Goal: Task Accomplishment & Management: Manage account settings

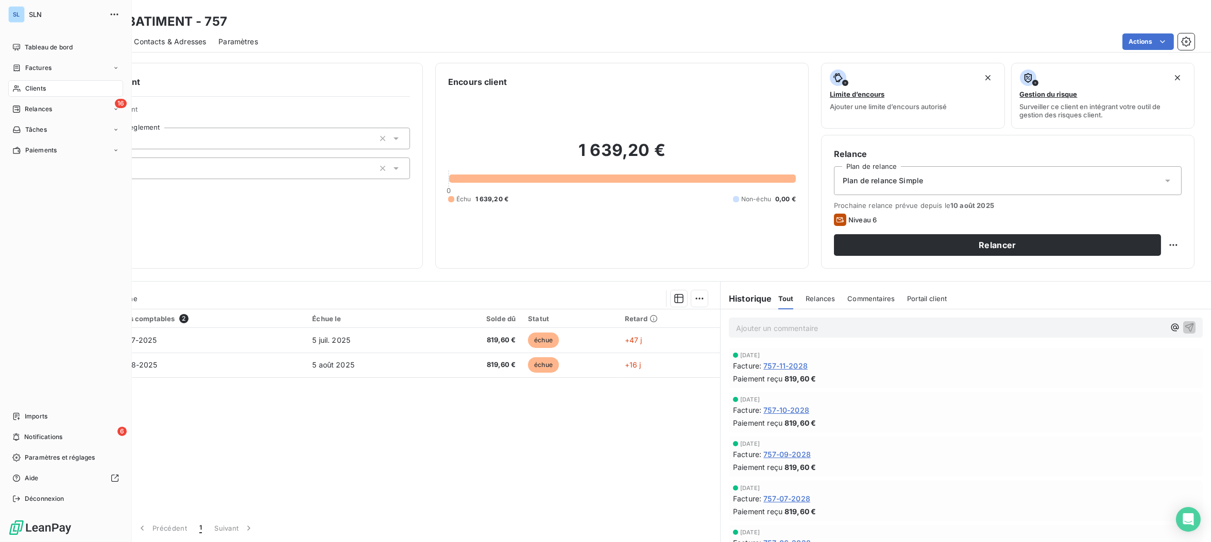
click at [22, 91] on div "Clients" at bounding box center [65, 88] width 115 height 16
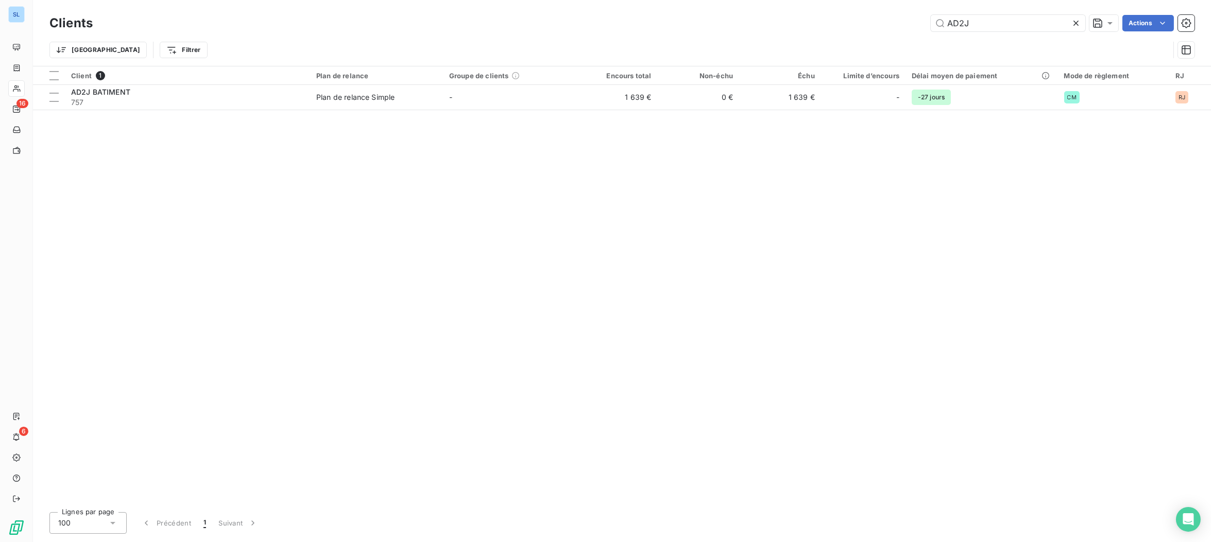
drag, startPoint x: 993, startPoint y: 25, endPoint x: 914, endPoint y: 27, distance: 78.9
click at [915, 27] on div "AD2J Actions" at bounding box center [649, 23] width 1089 height 16
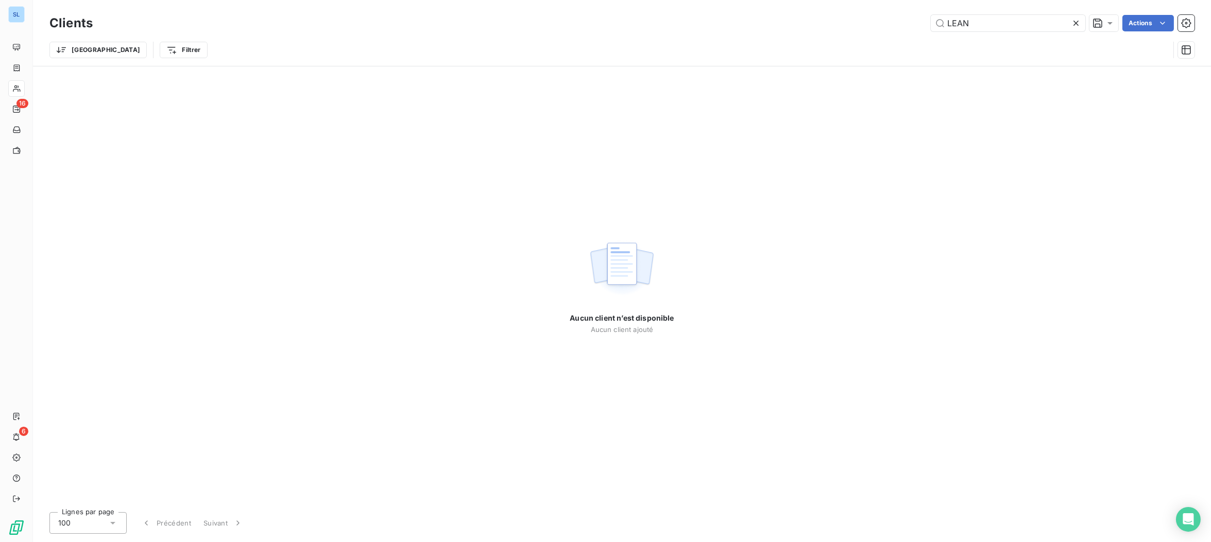
drag, startPoint x: 973, startPoint y: 20, endPoint x: 882, endPoint y: 25, distance: 90.3
click at [881, 18] on div "LEAN Actions" at bounding box center [649, 23] width 1089 height 16
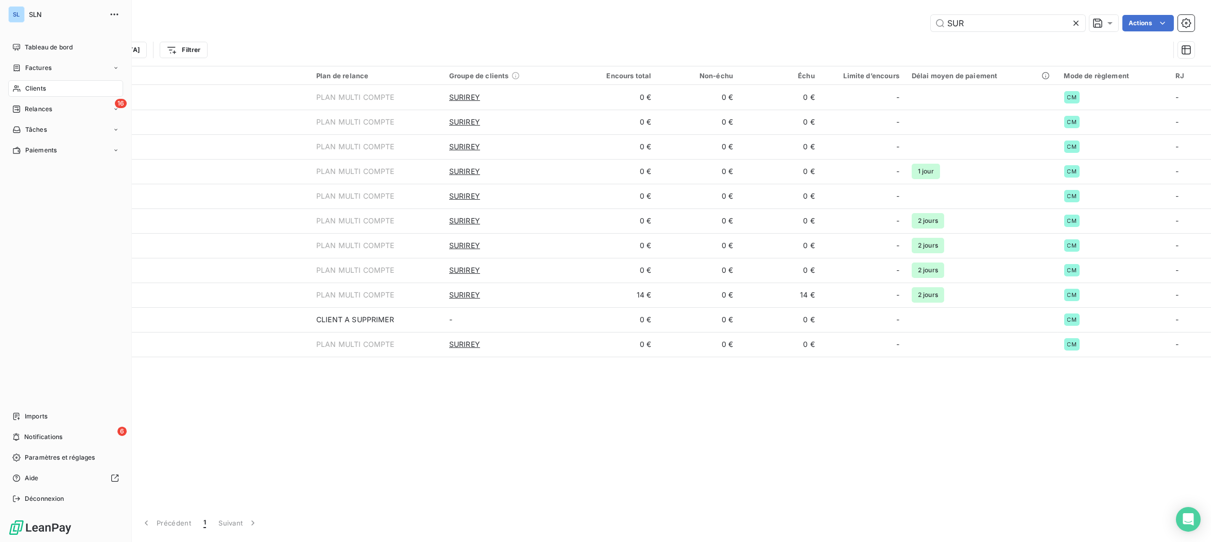
click at [30, 91] on span "Clients" at bounding box center [35, 88] width 21 height 9
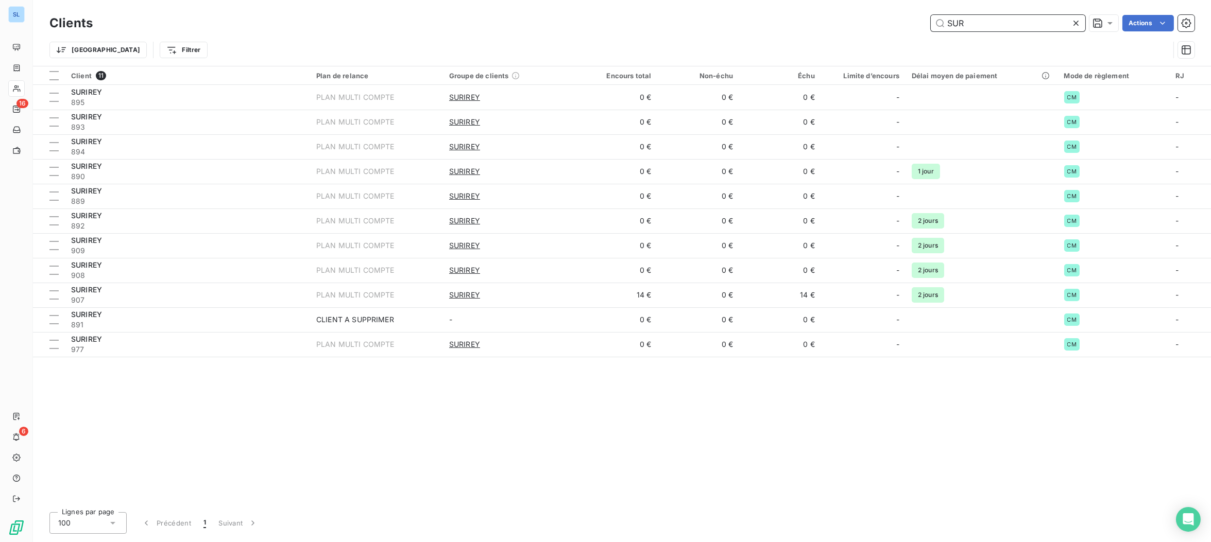
drag, startPoint x: 987, startPoint y: 25, endPoint x: 844, endPoint y: 15, distance: 143.5
click at [840, 10] on div "Clients SUR Actions Trier Filtrer" at bounding box center [622, 33] width 1178 height 66
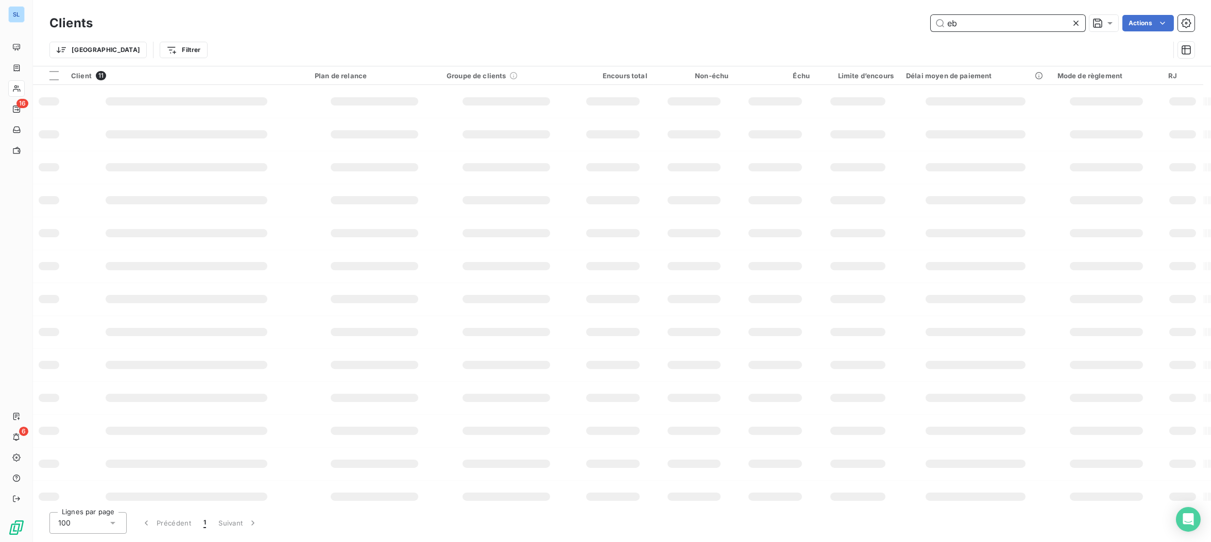
type input "eb"
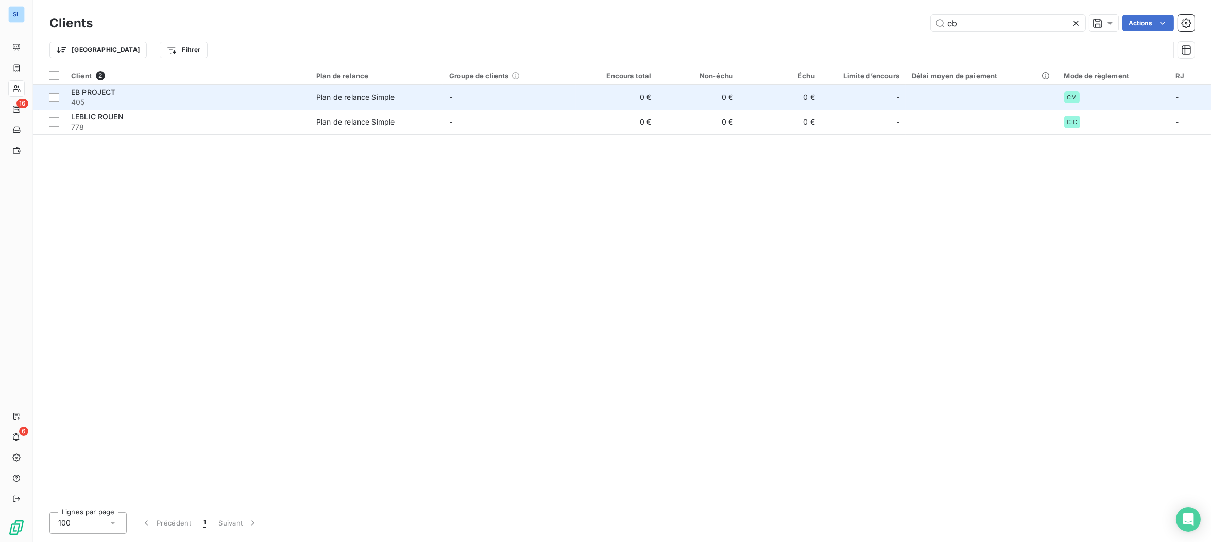
click at [703, 100] on td "0 €" at bounding box center [698, 97] width 82 height 25
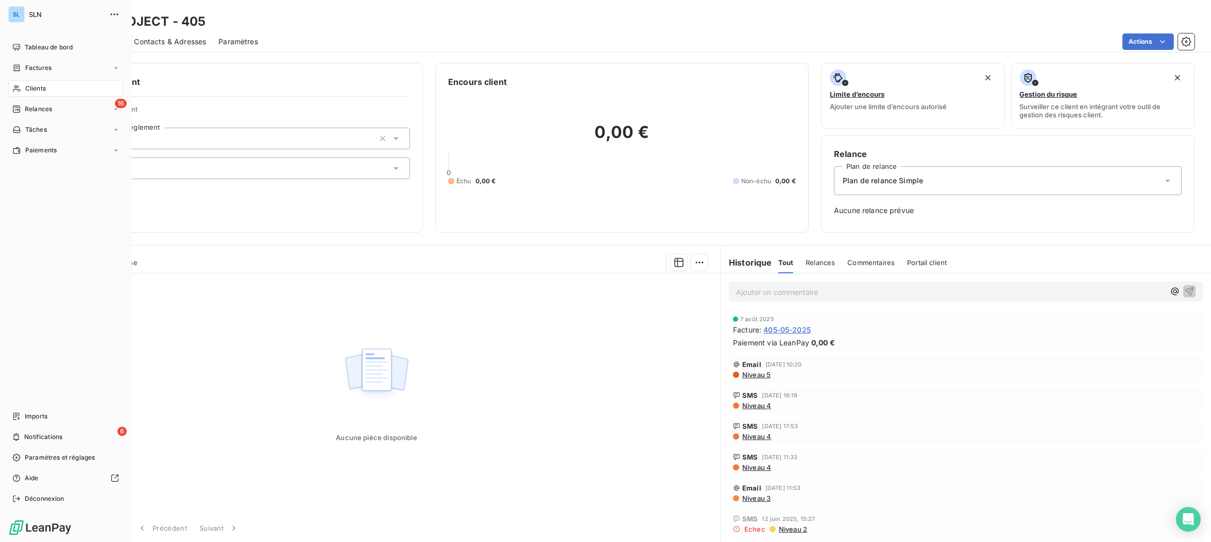
drag, startPoint x: 34, startPoint y: 90, endPoint x: 95, endPoint y: 107, distance: 63.1
click at [34, 90] on span "Clients" at bounding box center [35, 88] width 21 height 9
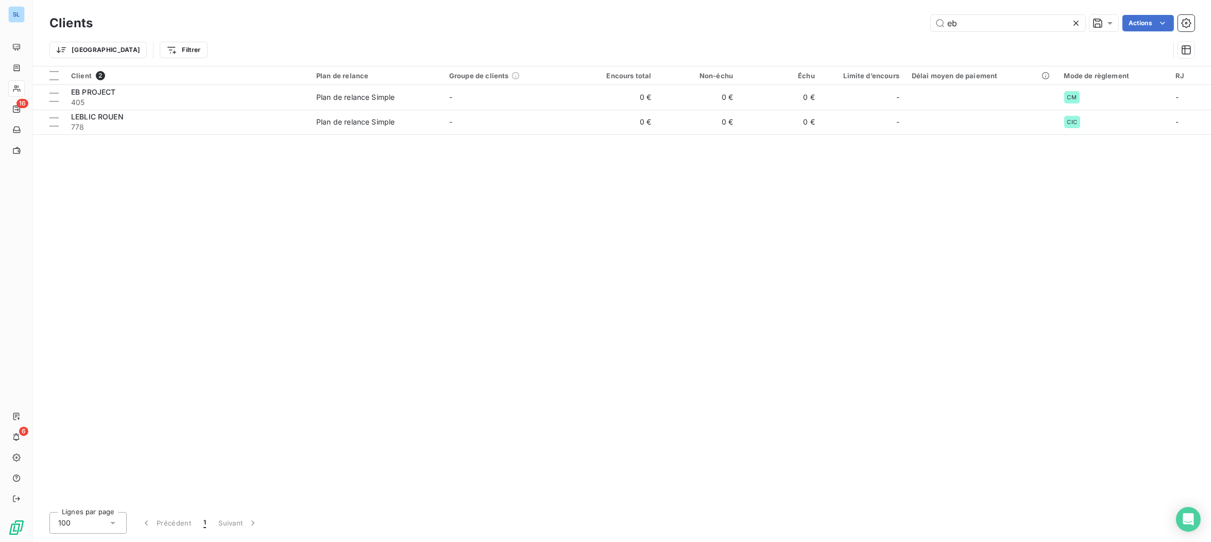
drag, startPoint x: 981, startPoint y: 25, endPoint x: 861, endPoint y: 23, distance: 120.6
click at [861, 23] on div "eb Actions" at bounding box center [649, 23] width 1089 height 16
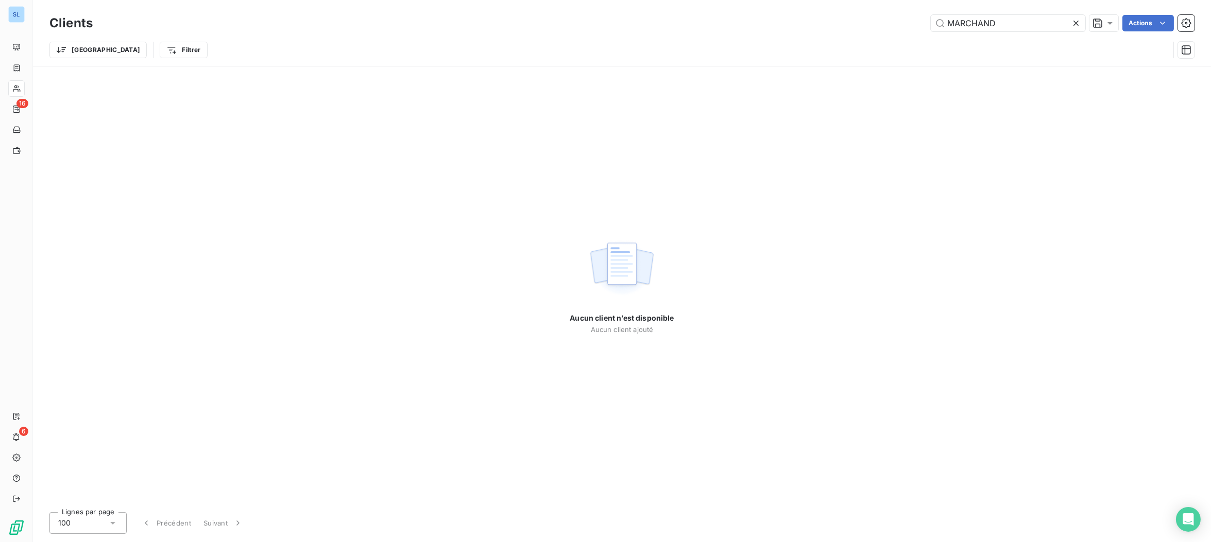
drag, startPoint x: 838, startPoint y: 234, endPoint x: 795, endPoint y: 223, distance: 44.9
click at [838, 234] on div "Aucun client n’est disponible Aucun client ajouté" at bounding box center [622, 285] width 1178 height 438
click at [987, 28] on input "MARCHAND" at bounding box center [1008, 23] width 155 height 16
drag, startPoint x: 1032, startPoint y: 21, endPoint x: 875, endPoint y: 25, distance: 157.2
click at [876, 24] on div "MARCHAND Actions" at bounding box center [649, 23] width 1089 height 16
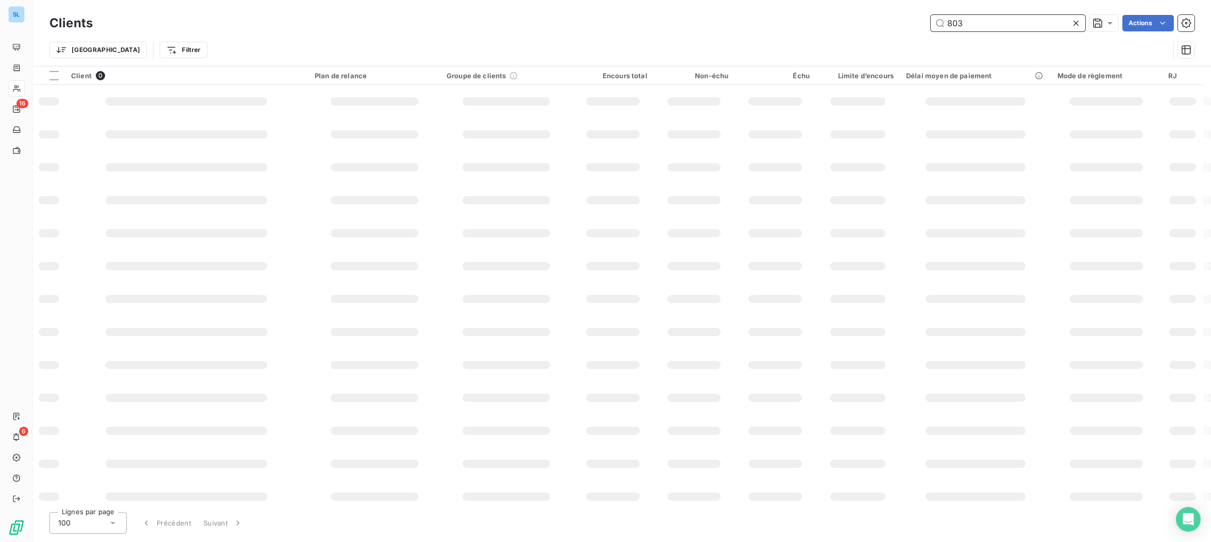
type input "803"
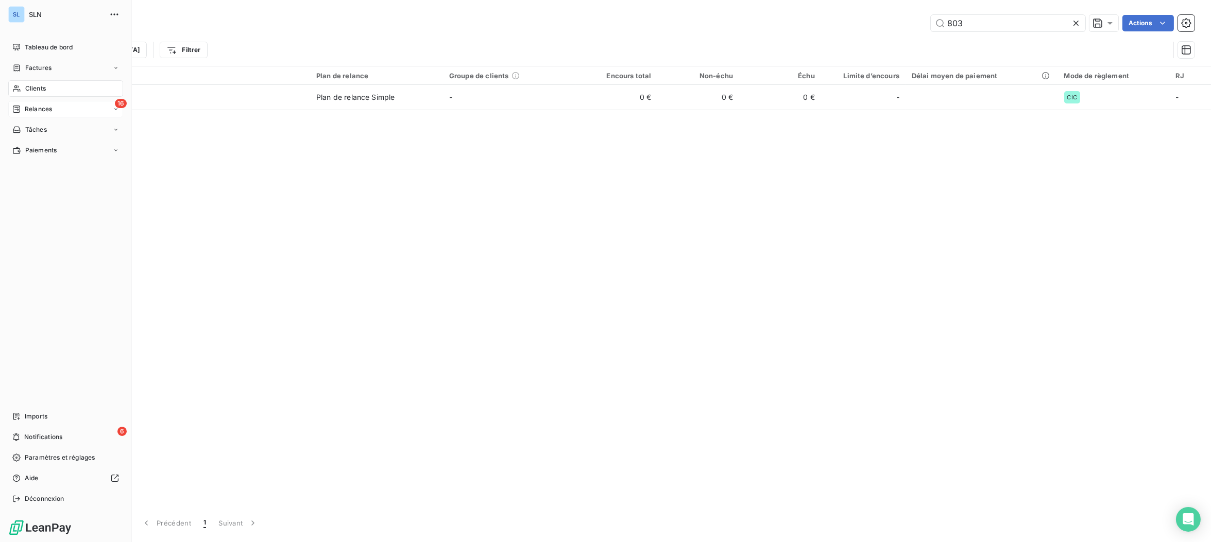
click at [38, 115] on div "16 Relances" at bounding box center [65, 109] width 115 height 16
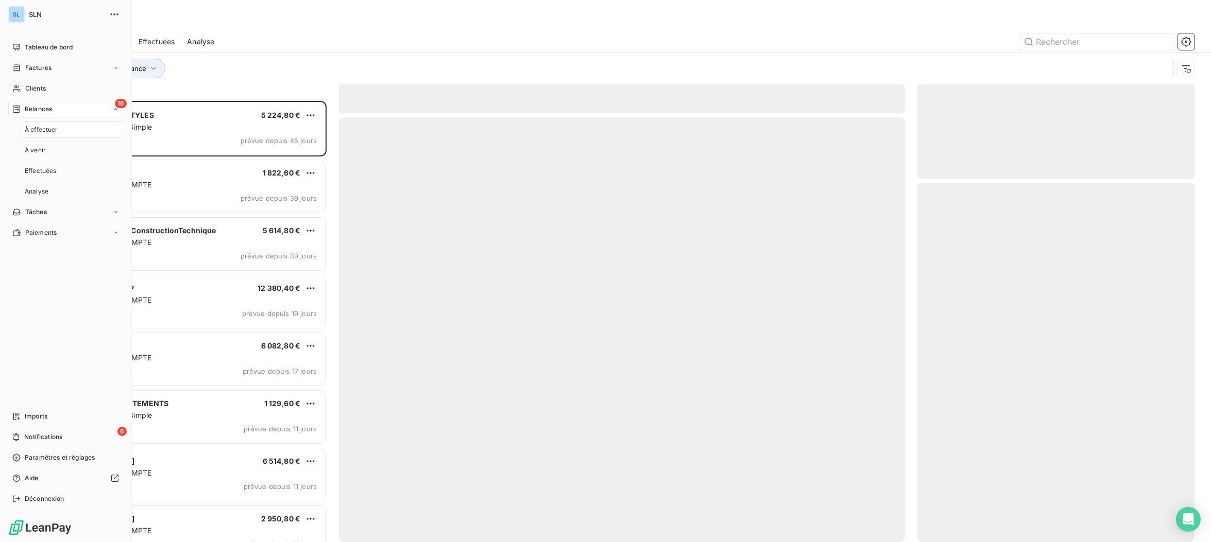
scroll to position [441, 277]
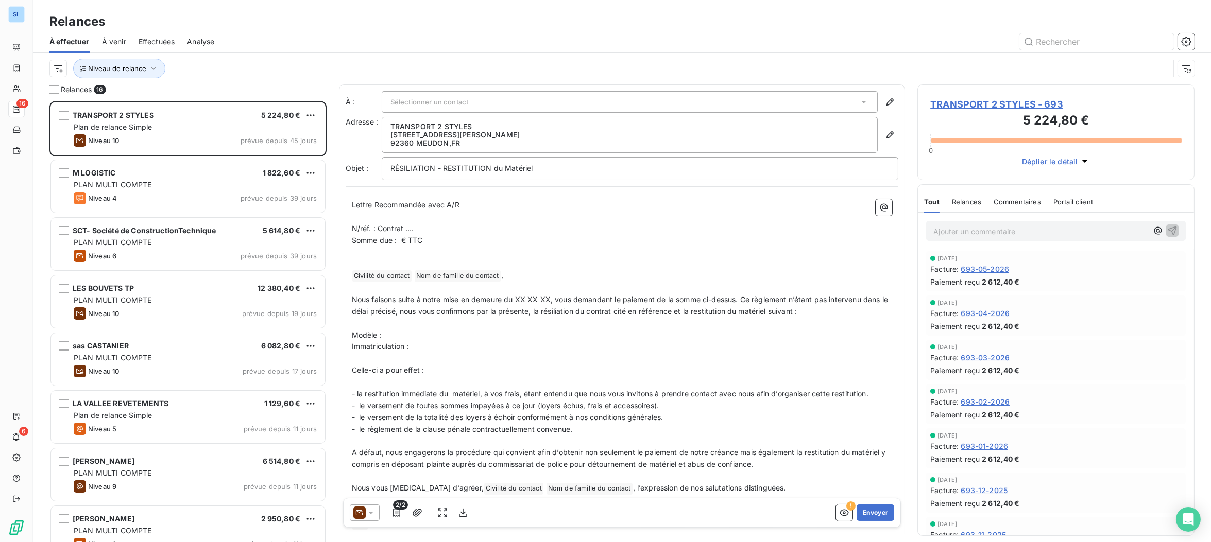
click at [156, 43] on span "Effectuées" at bounding box center [157, 42] width 37 height 10
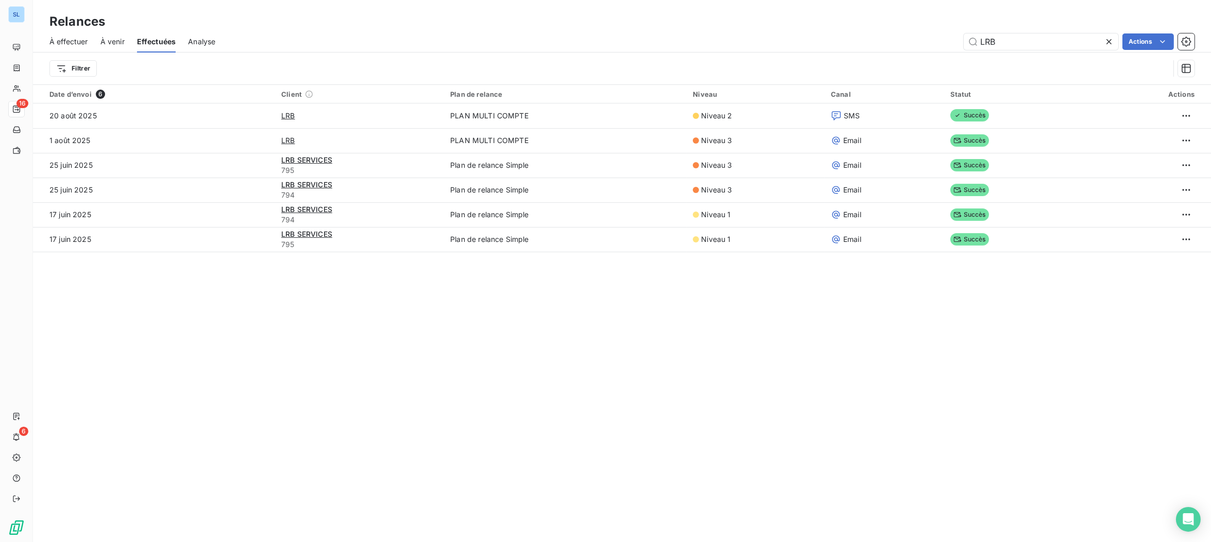
click at [1108, 43] on icon at bounding box center [1109, 42] width 10 height 10
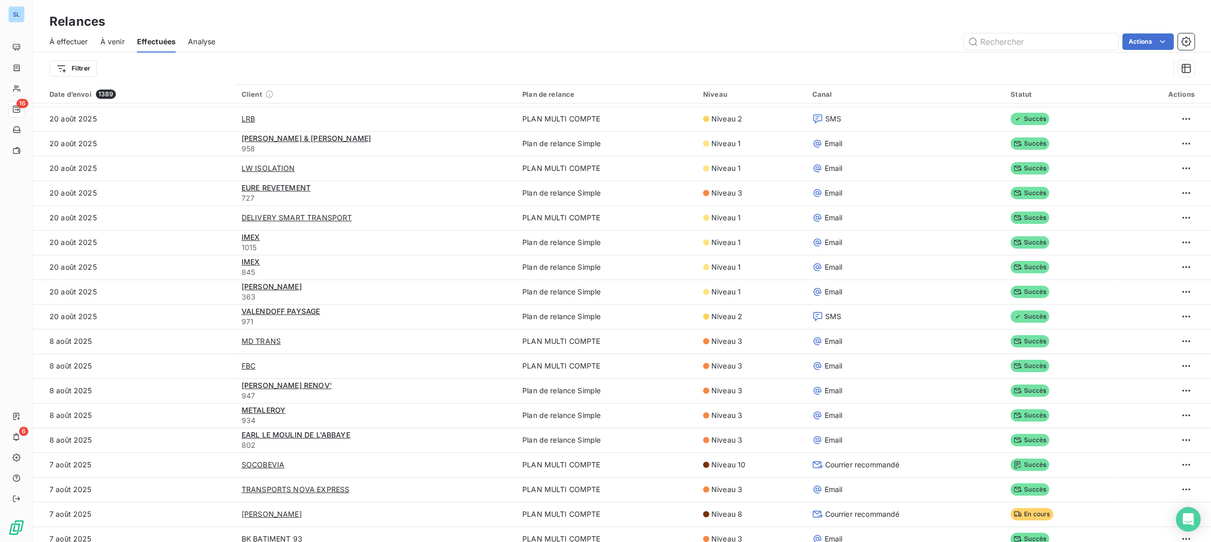
scroll to position [418, 0]
